Goal: Information Seeking & Learning: Learn about a topic

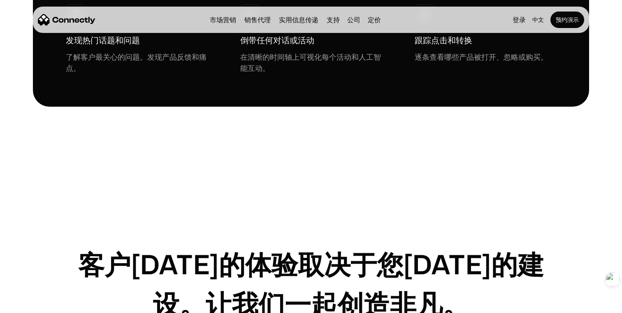
scroll to position [2428, 0]
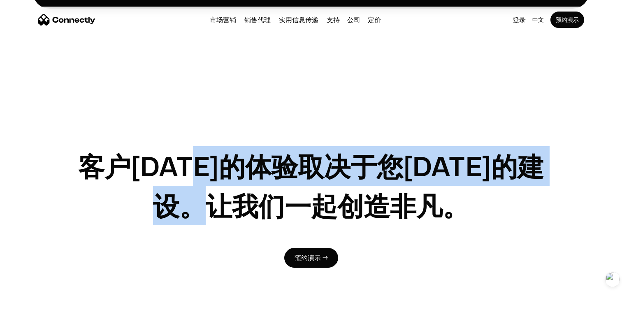
drag, startPoint x: 238, startPoint y: 95, endPoint x: 366, endPoint y: 131, distance: 132.4
click at [366, 146] on h1 "客户明天的体验取决于您今天的建设。让我们一起创造非凡。" at bounding box center [311, 185] width 491 height 79
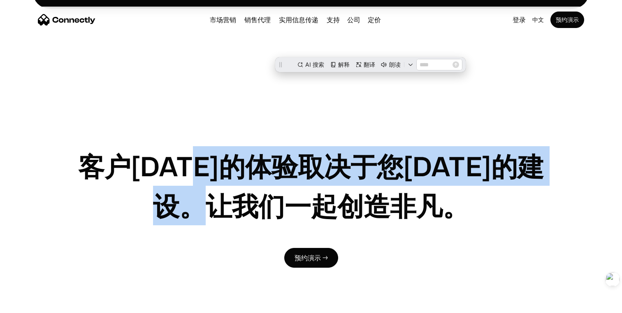
scroll to position [0, 0]
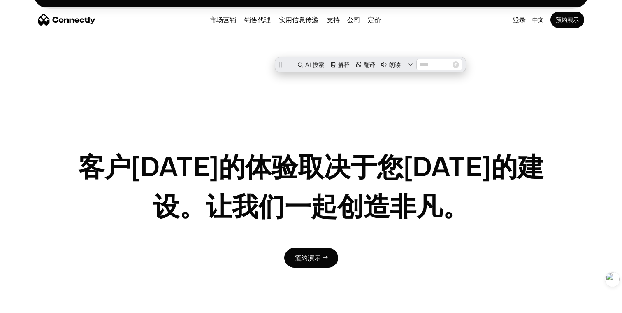
click at [377, 146] on h1 "客户明天的体验取决于您今天的建设。让我们一起创造非凡。" at bounding box center [311, 185] width 491 height 79
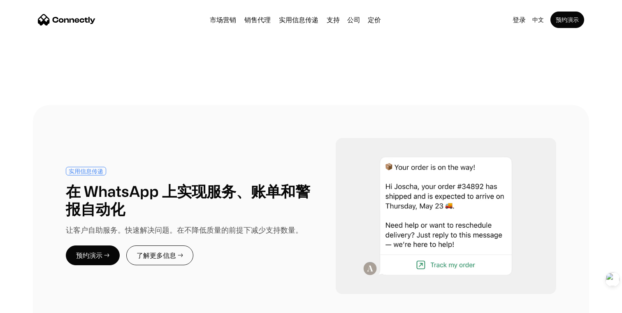
scroll to position [2721, 0]
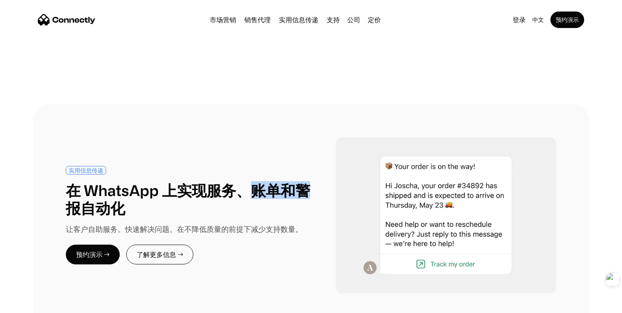
drag, startPoint x: 248, startPoint y: 91, endPoint x: 316, endPoint y: 90, distance: 68.3
click at [315, 137] on div "实用信息传递 在 WhatsApp 上实现服务、账单和警报自动化 让客户自助服务。快速解决问题。在不降低质量的前提下减少支持数量。 预约演示 → 了解更多信息…" at bounding box center [311, 215] width 491 height 156
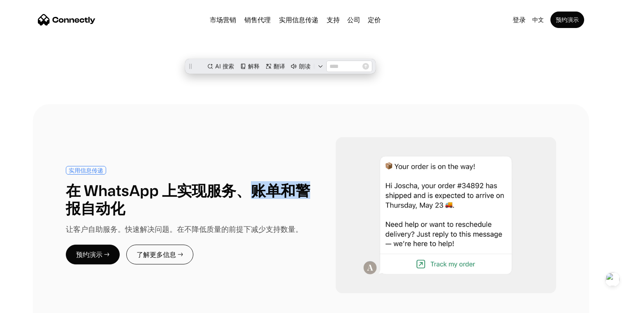
scroll to position [0, 0]
drag, startPoint x: 208, startPoint y: 131, endPoint x: 291, endPoint y: 144, distance: 84.5
click at [290, 166] on div "实用信息传递 在 WhatsApp 上实现服务、账单和警报自动化 让客户自助服务。快速解决问题。在不降低质量的前提下减少支持数量。 预约演示 → 了解更多信息…" at bounding box center [188, 215] width 245 height 98
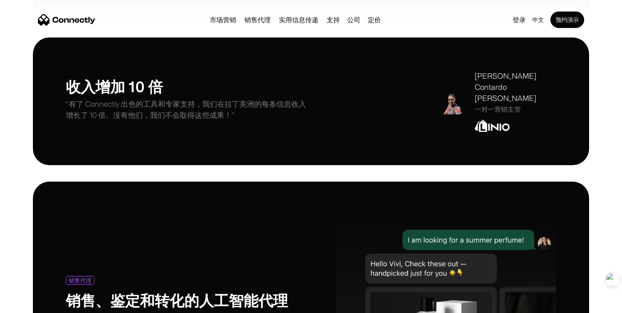
scroll to position [3226, 0]
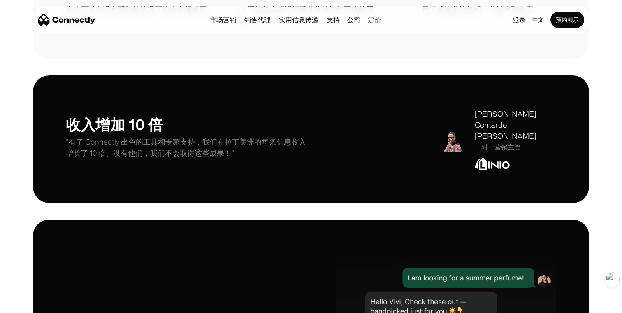
click at [379, 16] on link "定价" at bounding box center [375, 19] width 20 height 7
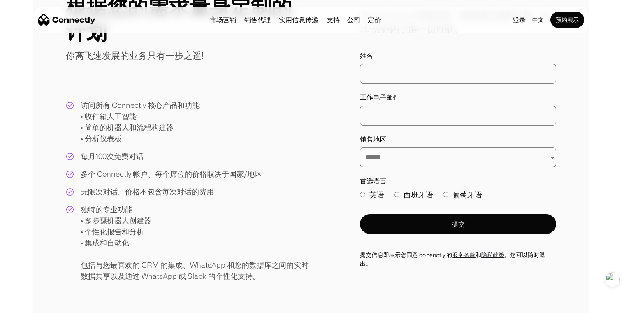
scroll to position [113, 0]
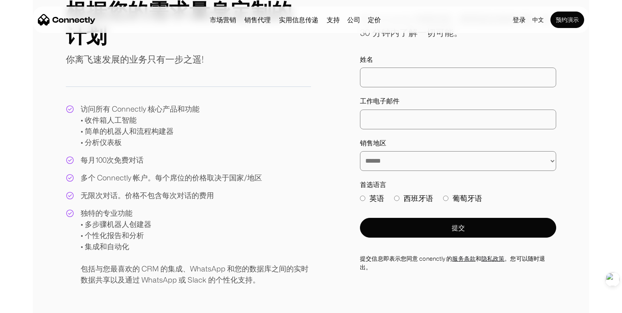
click at [405, 157] on select "**********" at bounding box center [458, 161] width 196 height 20
select select "*****"
click at [360, 151] on select "**********" at bounding box center [458, 161] width 196 height 20
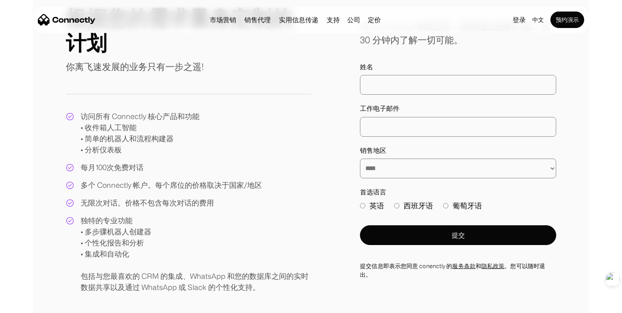
scroll to position [100, 0]
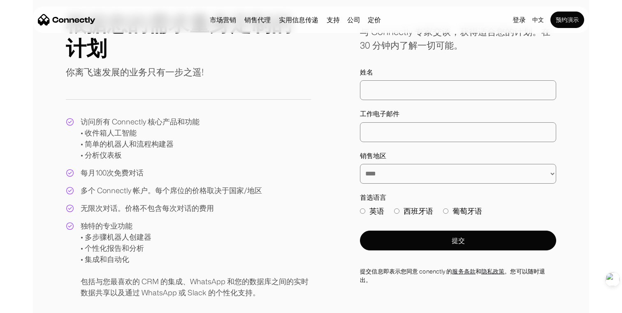
click at [383, 179] on select "**********" at bounding box center [458, 174] width 196 height 20
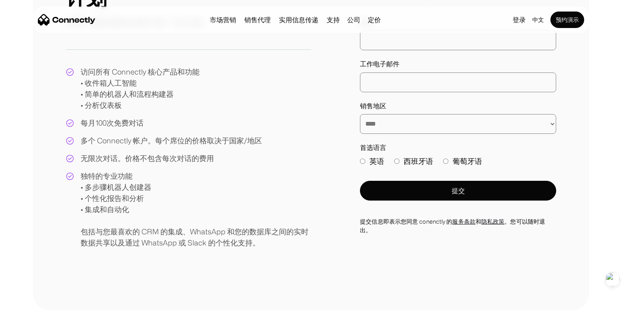
scroll to position [153, 0]
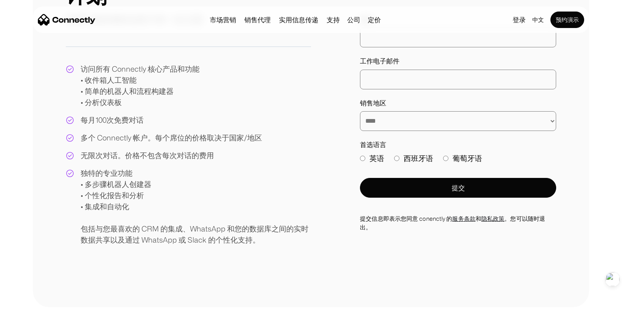
click at [374, 160] on label "英语" at bounding box center [372, 158] width 24 height 11
click at [411, 158] on label "西班牙语" at bounding box center [413, 158] width 39 height 11
click at [488, 160] on div "英语 西班牙语 葡萄牙语" at bounding box center [458, 160] width 196 height 15
click at [471, 159] on label "葡萄牙语" at bounding box center [462, 158] width 39 height 11
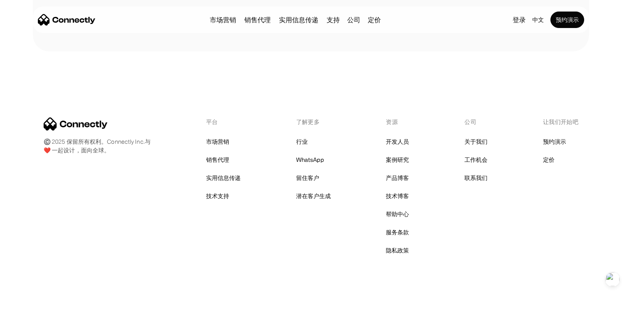
scroll to position [418, 0]
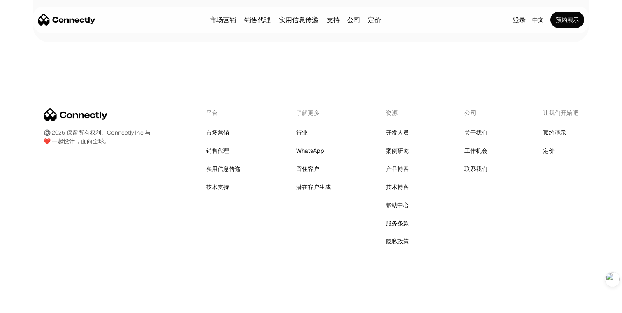
click at [162, 191] on div "平台 市场营销 销售代理 实用信息传递 技术支持 了解更多 行业 WhatsApp 留住客户 潜在客户生成 资源 开发人员 案例研究 产品博客 技术博客 帮助…" at bounding box center [311, 177] width 535 height 139
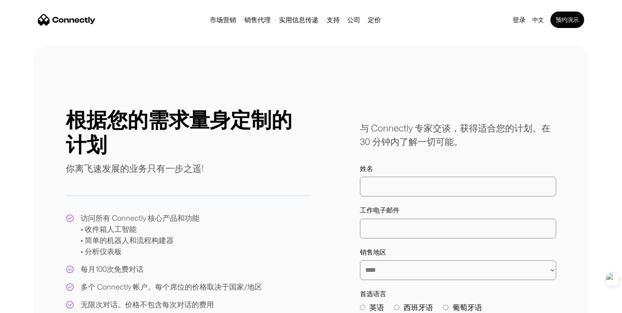
scroll to position [0, 0]
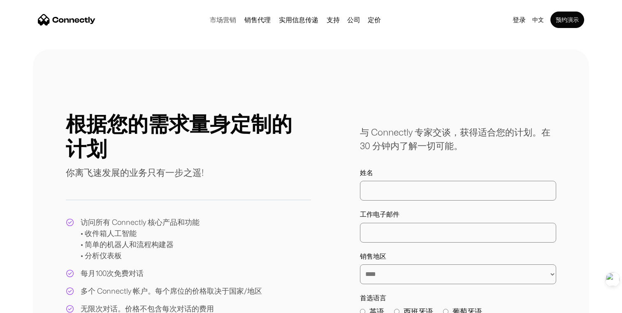
click at [221, 21] on link "市场营销" at bounding box center [223, 19] width 33 height 7
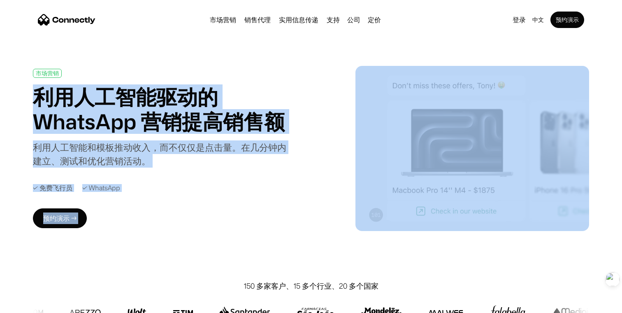
drag, startPoint x: 35, startPoint y: 92, endPoint x: 442, endPoint y: 130, distance: 408.1
click at [442, 130] on div "市场营销 利用人工智能驱动的 WhatsApp 营销提高销售额 利用人工智能和模板推动收入，而不仅仅是点击量。在几分钟内建立、测试和优化营销活动。 ✓ 免费飞…" at bounding box center [311, 148] width 557 height 165
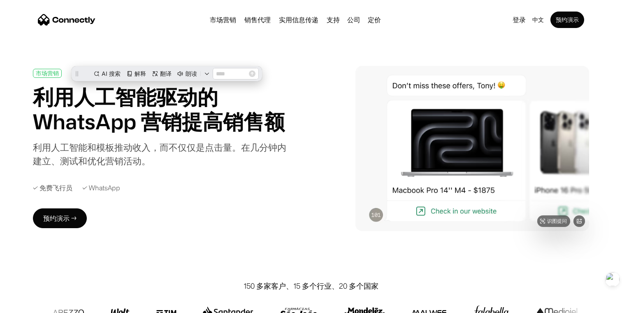
click at [314, 153] on div "市场营销 利用人工智能驱动的 WhatsApp 营销提高销售额 利用人工智能和模板推动收入，而不仅仅是点击量。在几分钟内建立、测试和优化营销活动。 ✓ 免费飞…" at bounding box center [311, 148] width 557 height 165
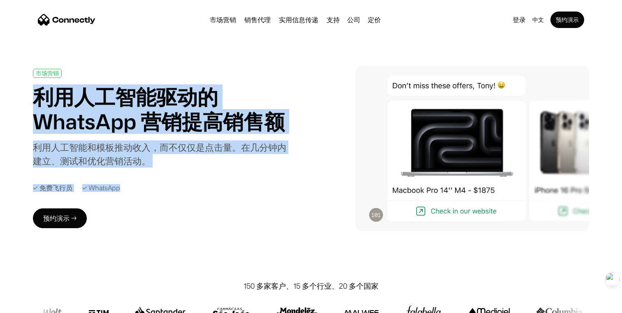
drag, startPoint x: 152, startPoint y: 188, endPoint x: 28, endPoint y: 105, distance: 149.0
click at [28, 105] on div "市场营销 利用人工智能驱动的 WhatsApp 营销提高销售额 利用人工智能和模板推动收入，而不仅仅是点击量。在几分钟内建立、测试和优化营销活动。 ✓ 免费飞…" at bounding box center [311, 148] width 622 height 165
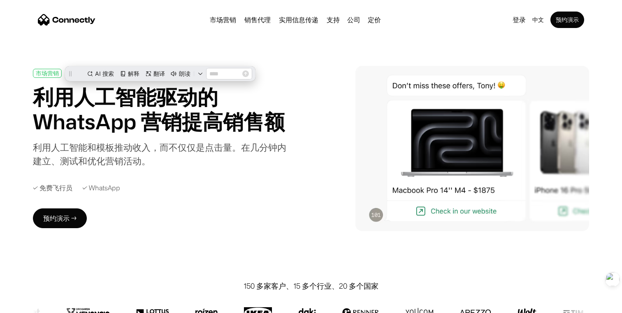
click at [133, 143] on div "利用人工智能和模板推动收入，而不仅仅是点击量。在几分钟内建立、测试和优化营销活动。" at bounding box center [160, 153] width 254 height 27
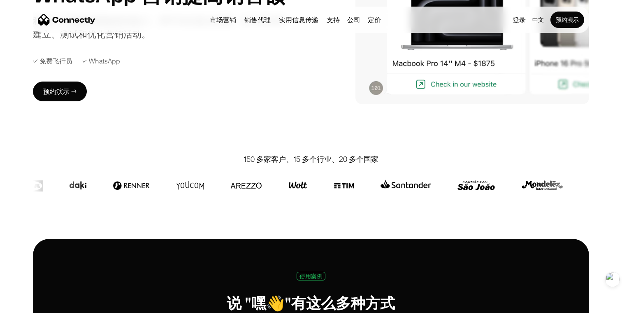
scroll to position [135, 0]
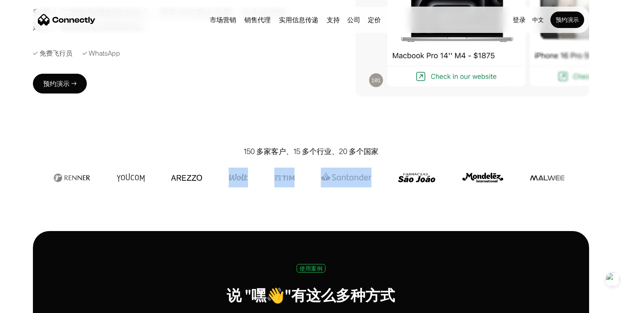
drag, startPoint x: 277, startPoint y: 175, endPoint x: 414, endPoint y: 175, distance: 136.7
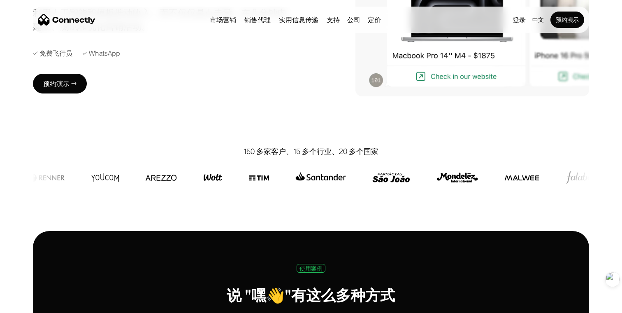
click at [452, 198] on div "150 多家客户、15 多个行业、20 多个国家" at bounding box center [311, 180] width 557 height 102
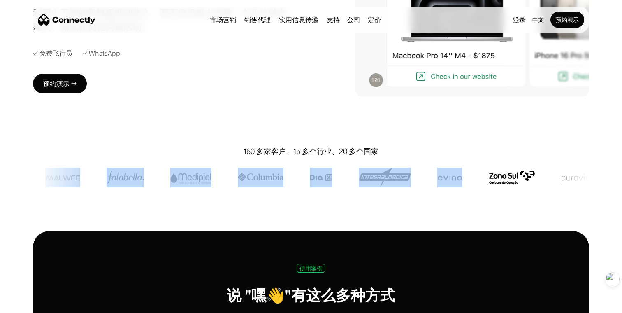
drag, startPoint x: 142, startPoint y: 178, endPoint x: 453, endPoint y: 179, distance: 310.8
click at [453, 179] on div at bounding box center [223, 178] width 1533 height 20
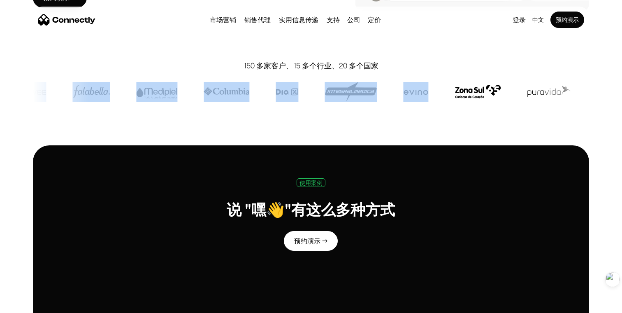
scroll to position [226, 0]
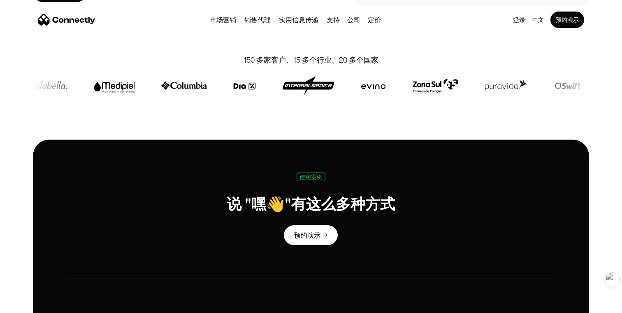
click at [291, 202] on h1 "说 "嘿👋"有这么多种方式" at bounding box center [311, 203] width 168 height 18
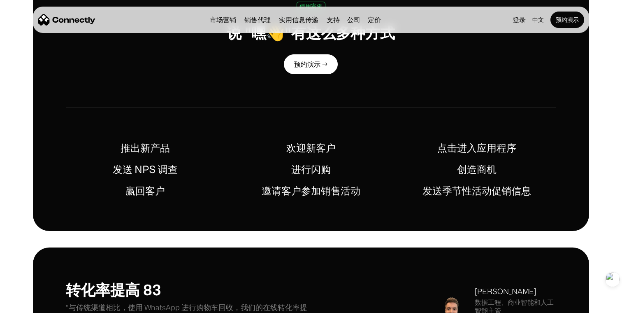
scroll to position [576, 0]
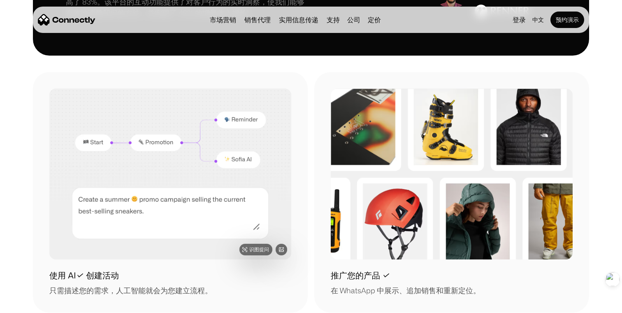
click at [258, 199] on img at bounding box center [170, 174] width 242 height 171
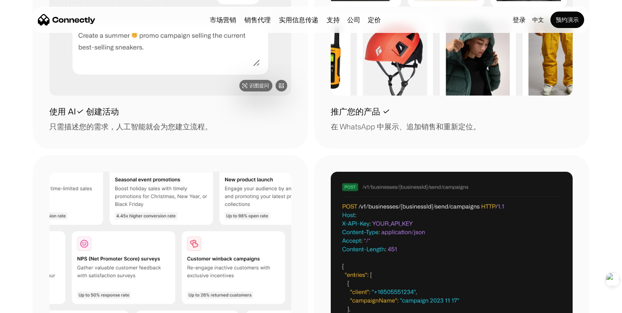
scroll to position [952, 0]
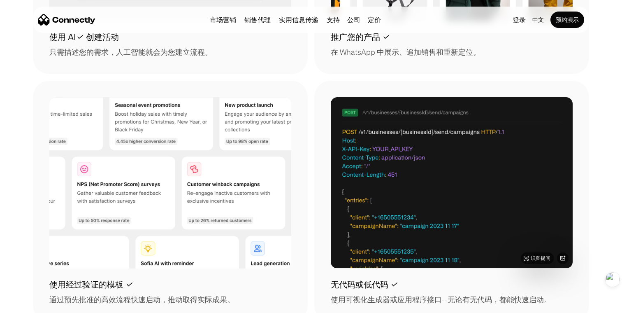
click at [380, 181] on img at bounding box center [452, 182] width 242 height 171
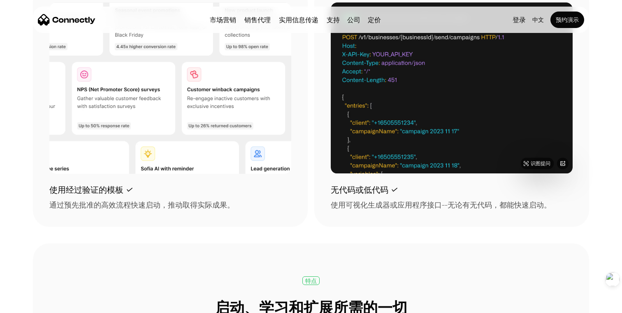
scroll to position [1047, 0]
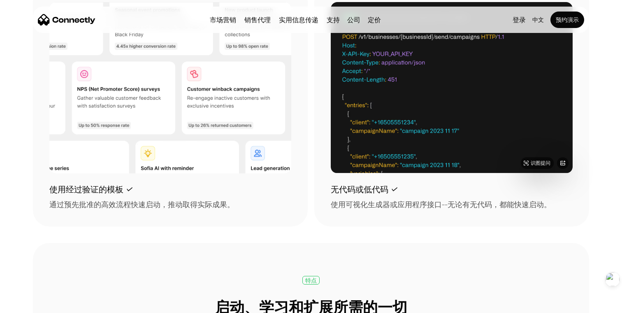
click at [380, 135] on img at bounding box center [452, 87] width 242 height 171
click at [376, 202] on div "使用可视化生成器或应用程序接口--无论有无代码，都能快速启动。" at bounding box center [441, 204] width 221 height 11
click at [384, 114] on img at bounding box center [452, 87] width 242 height 171
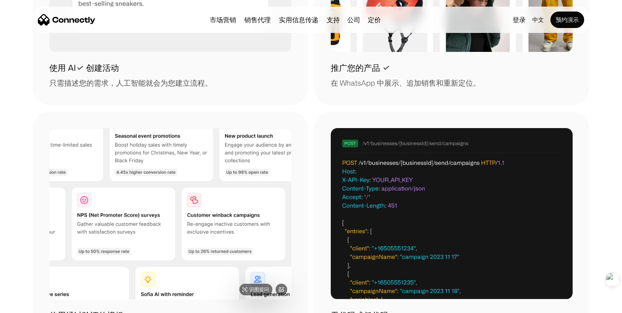
click at [183, 173] on img at bounding box center [170, 213] width 242 height 171
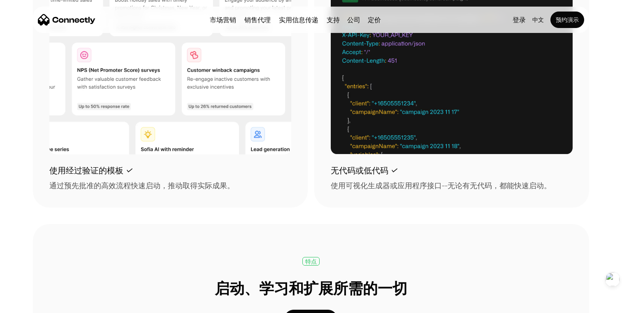
scroll to position [1062, 0]
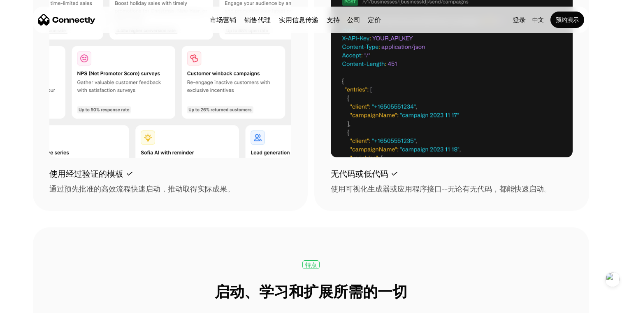
click at [220, 16] on link "市场营销" at bounding box center [223, 19] width 33 height 7
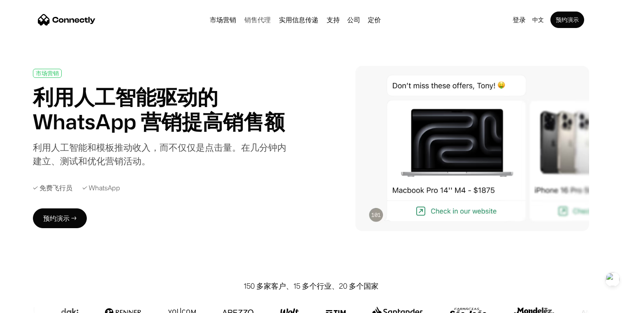
click at [257, 21] on link "销售代理" at bounding box center [257, 19] width 33 height 7
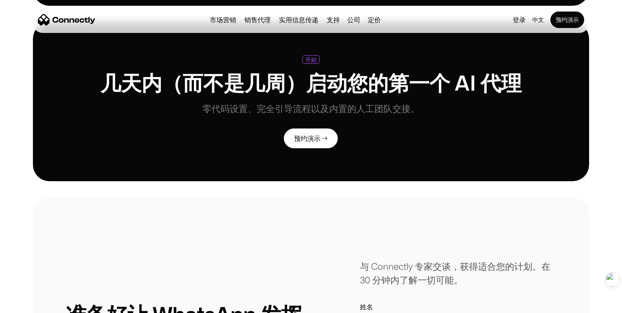
scroll to position [1829, 0]
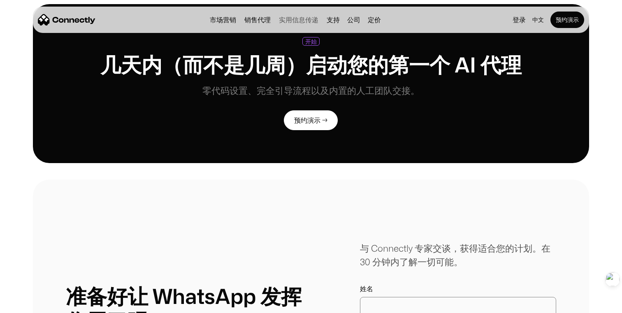
click at [288, 19] on link "实用信息传递" at bounding box center [299, 19] width 46 height 7
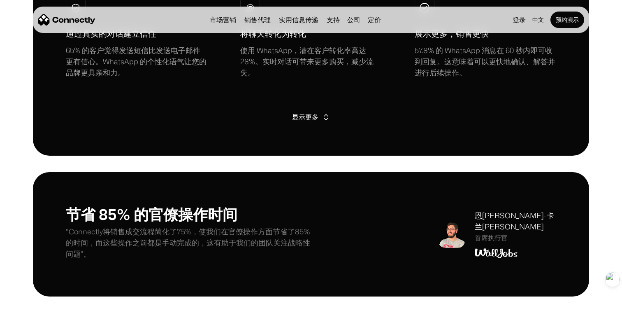
scroll to position [677, 0]
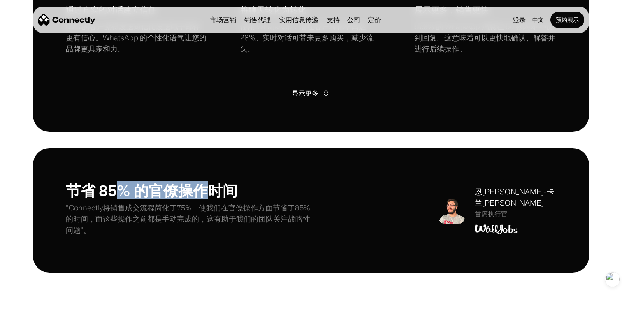
drag, startPoint x: 119, startPoint y: 193, endPoint x: 209, endPoint y: 193, distance: 89.7
click at [213, 193] on h1 "节省 85% 的官僚操作时间" at bounding box center [188, 190] width 245 height 18
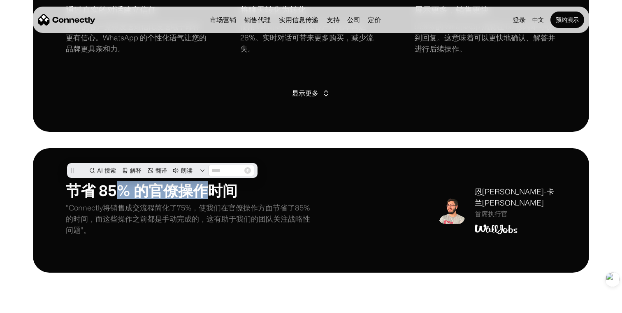
scroll to position [0, 0]
click at [228, 193] on h1 "节省 85% 的官僚操作时间" at bounding box center [188, 190] width 245 height 18
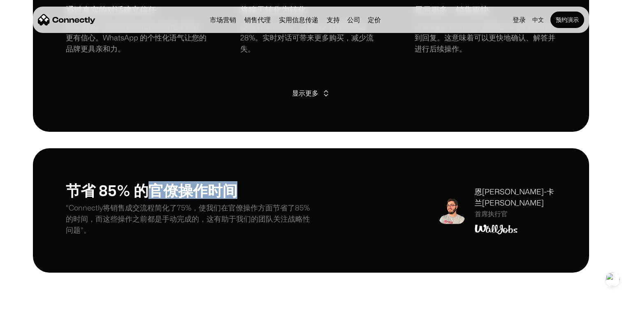
drag, startPoint x: 235, startPoint y: 192, endPoint x: 140, endPoint y: 198, distance: 96.1
click at [140, 198] on h1 "节省 85% 的官僚操作时间" at bounding box center [188, 190] width 245 height 18
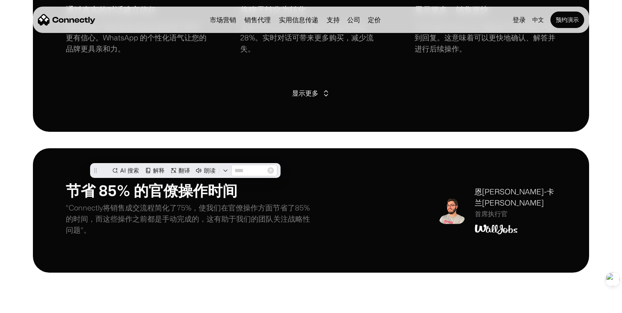
click at [131, 217] on p ""Connectly将销售成交流程简化了75%，使我们在官僚操作方面节省了85%的时间，而这些操作之前都是手动完成的，这有助于我们的团队关注战略性问题"。" at bounding box center [188, 218] width 245 height 33
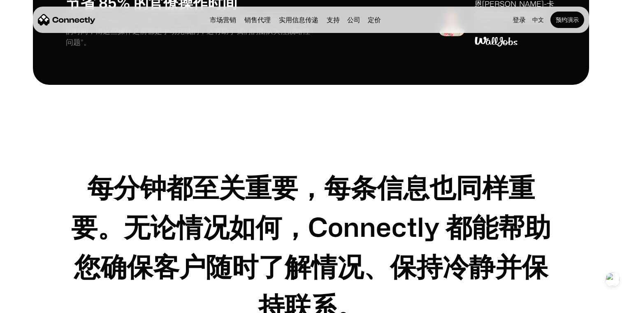
scroll to position [867, 0]
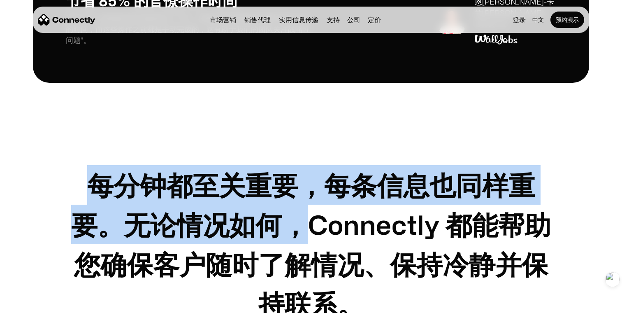
drag, startPoint x: 83, startPoint y: 187, endPoint x: 300, endPoint y: 212, distance: 218.7
click at [300, 212] on h1 "每分钟都至关重要，每条信息也同样重要。无论情况如何，Connectly 都能帮助您确保客户随时了解情况、保持冷静并保持联系。" at bounding box center [311, 244] width 491 height 158
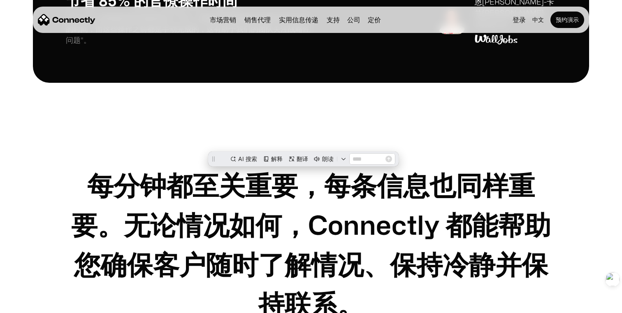
click at [275, 238] on h1 "每分钟都至关重要，每条信息也同样重要。无论情况如何，Connectly 都能帮助您确保客户随时了解情况、保持冷静并保持联系。" at bounding box center [311, 244] width 491 height 158
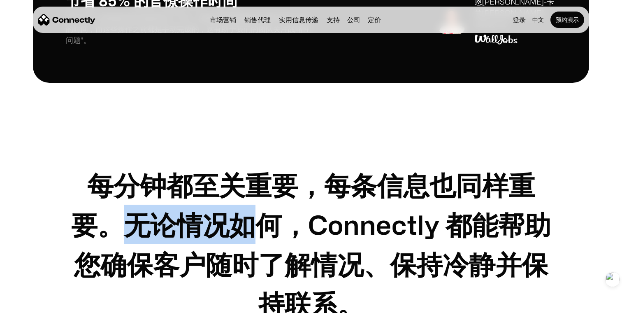
drag, startPoint x: 137, startPoint y: 231, endPoint x: 266, endPoint y: 235, distance: 128.1
click at [265, 235] on h1 "每分钟都至关重要，每条信息也同样重要。无论情况如何，Connectly 都能帮助您确保客户随时了解情况、保持冷静并保持联系。" at bounding box center [311, 244] width 491 height 158
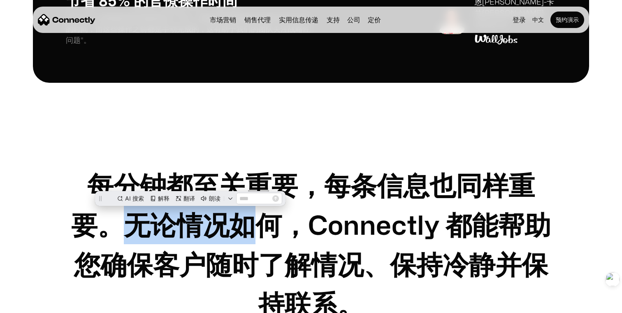
click at [266, 235] on h1 "每分钟都至关重要，每条信息也同样重要。无论情况如何，Connectly 都能帮助您确保客户随时了解情况、保持冷静并保持联系。" at bounding box center [311, 244] width 491 height 158
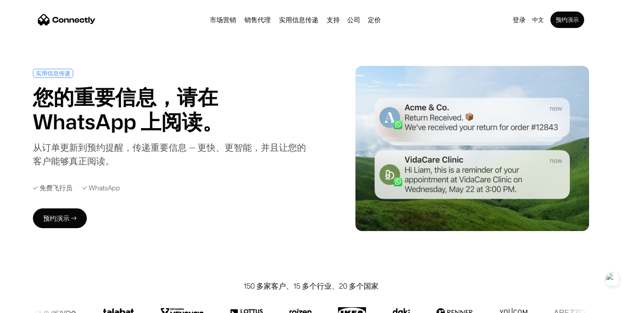
click at [112, 100] on h1 "您的重要信息，请在 WhatsApp 上阅读。" at bounding box center [170, 108] width 275 height 49
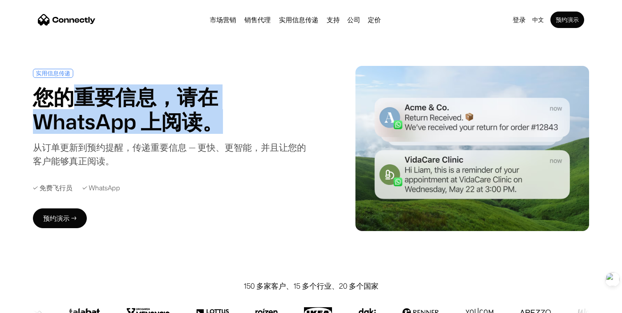
drag, startPoint x: 75, startPoint y: 93, endPoint x: 214, endPoint y: 137, distance: 146.3
click at [214, 137] on div "实用信息传递 您的重要信息，请在 WhatsApp 上阅读。 从订单更新到预约提醒，传递重要信息 — 更快、更智能，并且让您的客户能够真正阅读。" at bounding box center [170, 118] width 275 height 98
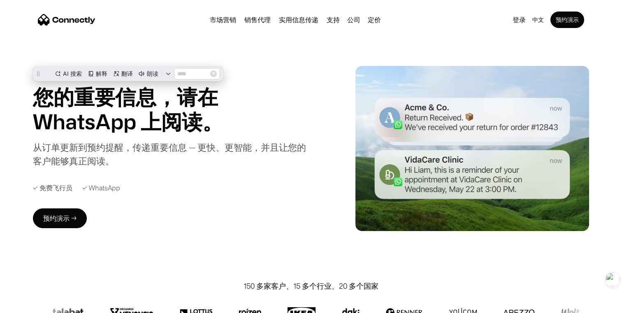
click at [242, 138] on div "实用信息传递 您的重要信息，请在 WhatsApp 上阅读。 从订单更新到预约提醒，传递重要信息 — 更快、更智能，并且让您的客户能够真正阅读。" at bounding box center [170, 118] width 275 height 98
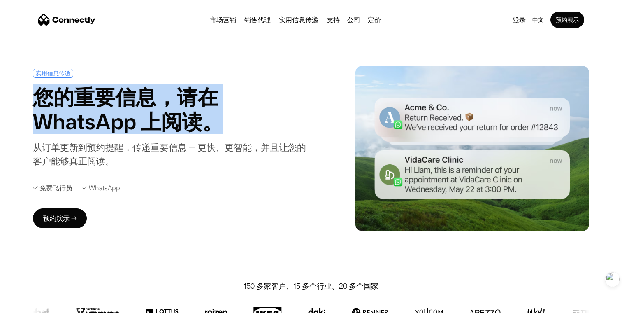
drag, startPoint x: 252, startPoint y: 137, endPoint x: 14, endPoint y: 93, distance: 241.4
click at [14, 93] on div "实用信息传递 您的重要信息，请在 WhatsApp 上阅读。 从订单更新到预约提醒，传递重要信息 — 更快、更智能，并且让您的客户能够真正阅读。 ✓ 免费飞行…" at bounding box center [311, 148] width 622 height 165
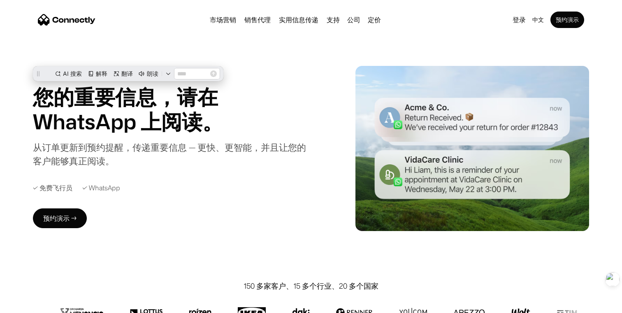
click at [55, 125] on h1 "您的重要信息，请在 WhatsApp 上阅读。" at bounding box center [170, 108] width 275 height 49
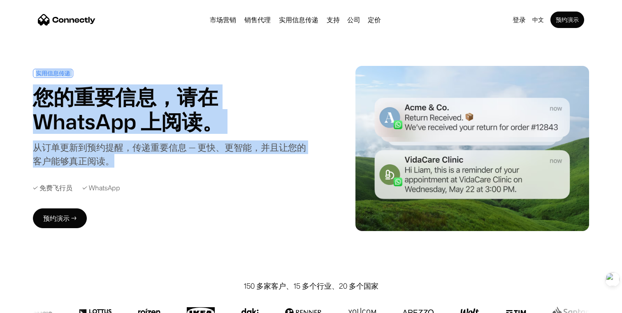
drag, startPoint x: 131, startPoint y: 171, endPoint x: 21, endPoint y: 62, distance: 154.6
